Goal: Find specific page/section: Find specific page/section

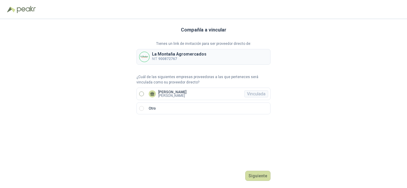
click at [137, 91] on label "[PERSON_NAME] [PERSON_NAME]" at bounding box center [203, 94] width 134 height 12
click at [260, 176] on button "Ingresar" at bounding box center [259, 176] width 24 height 10
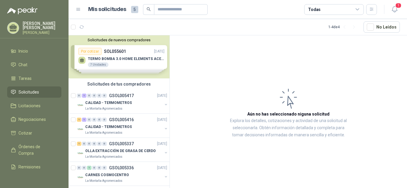
click at [113, 64] on div "Solicitudes de nuevos compradores Por cotizar SOL055601 [DATE] TERMO BOMBA 3.0 …" at bounding box center [118, 56] width 101 height 43
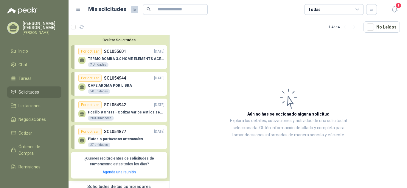
click at [33, 96] on span "Solicitudes" at bounding box center [28, 92] width 21 height 7
